Goal: Find specific page/section: Find specific page/section

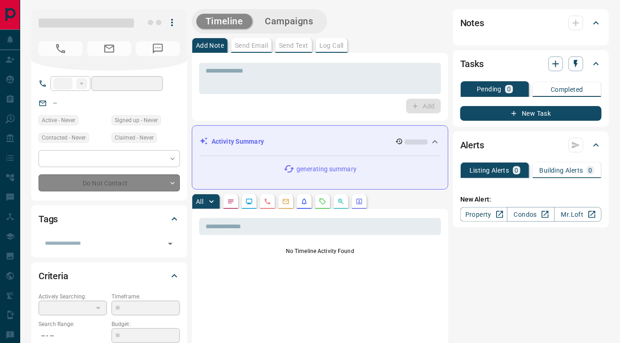
type input "**"
type input "**********"
type input "*"
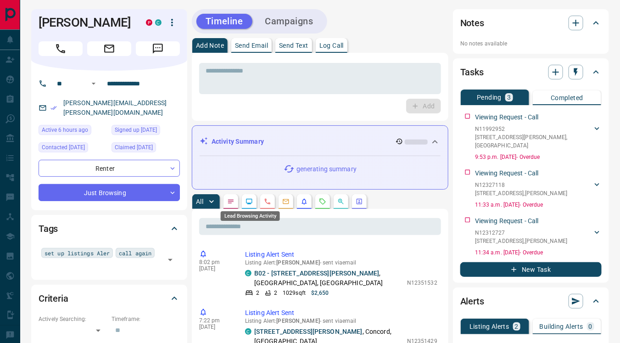
click at [249, 201] on icon "Lead Browsing Activity" at bounding box center [249, 201] width 7 height 7
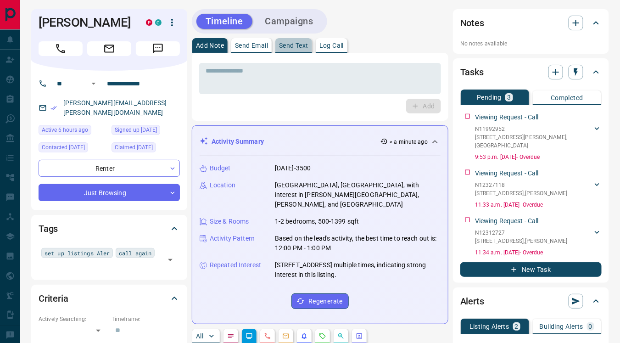
click at [296, 43] on p "Send Text" at bounding box center [293, 45] width 29 height 6
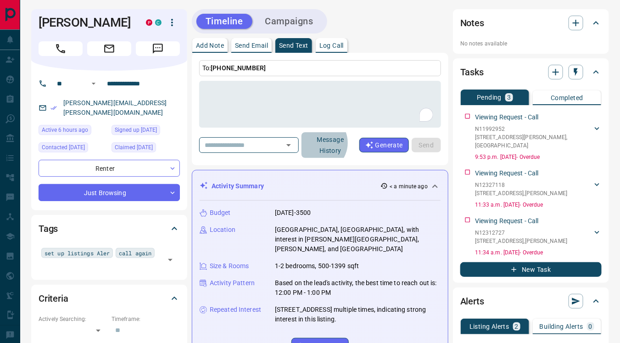
click at [333, 142] on button "Message History" at bounding box center [331, 145] width 58 height 26
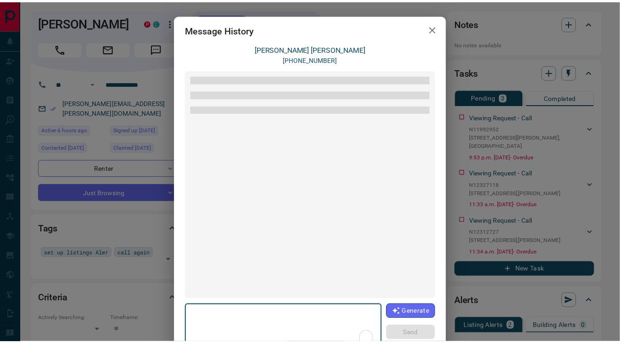
scroll to position [110, 0]
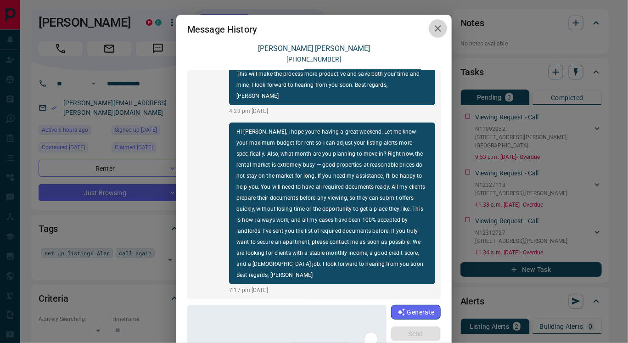
click at [434, 31] on icon "button" at bounding box center [438, 28] width 11 height 11
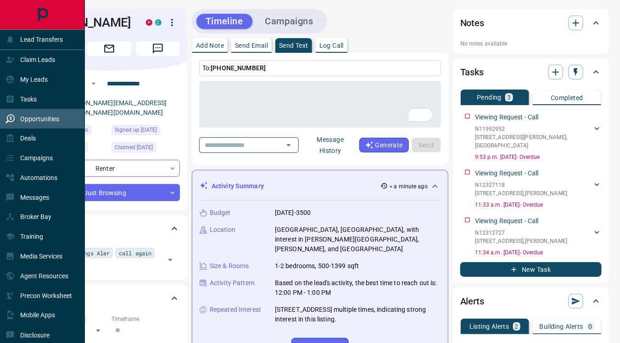
click at [41, 117] on p "Opportunities" at bounding box center [39, 118] width 39 height 7
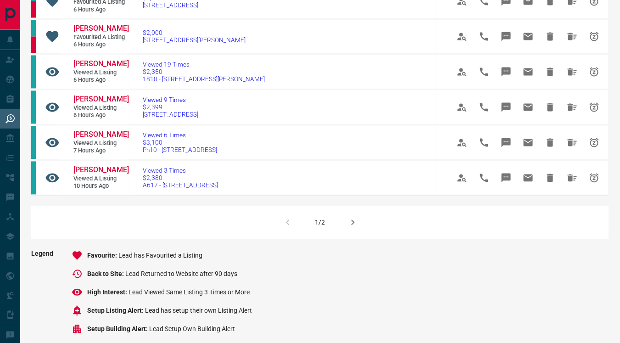
scroll to position [599, 0]
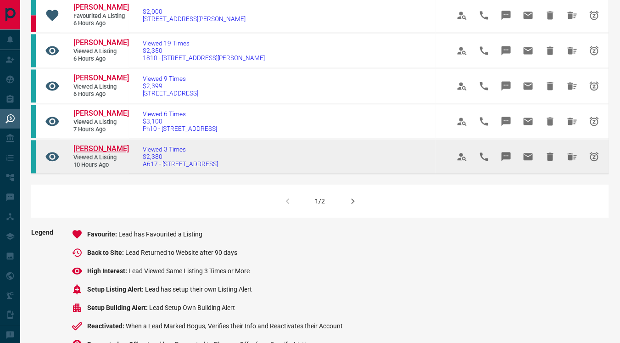
click at [92, 153] on span "[PERSON_NAME]" at bounding box center [101, 149] width 56 height 9
